Goal: Information Seeking & Learning: Find specific fact

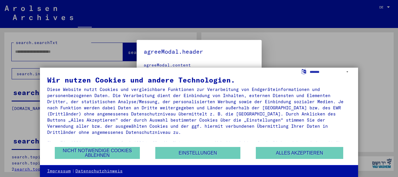
type input "**********"
click at [388, 7] on div at bounding box center [199, 88] width 398 height 177
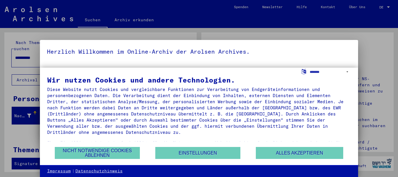
click at [389, 8] on div at bounding box center [199, 88] width 398 height 177
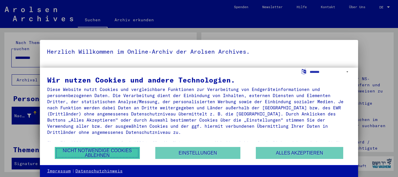
click at [116, 152] on button "Nicht notwendige Cookies ablehnen" at bounding box center [97, 153] width 85 height 12
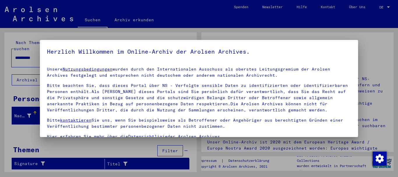
click at [390, 7] on div at bounding box center [199, 88] width 398 height 177
click at [387, 7] on div at bounding box center [199, 88] width 398 height 177
click at [359, 7] on div at bounding box center [199, 88] width 398 height 177
click at [380, 7] on div at bounding box center [199, 88] width 398 height 177
click at [389, 7] on div at bounding box center [199, 88] width 398 height 177
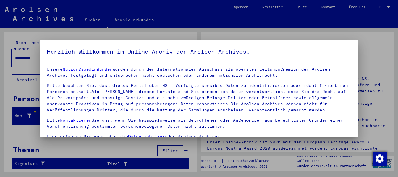
click at [389, 7] on div at bounding box center [199, 88] width 398 height 177
click at [388, 6] on div at bounding box center [199, 88] width 398 height 177
